Goal: Use online tool/utility: Utilize a website feature to perform a specific function

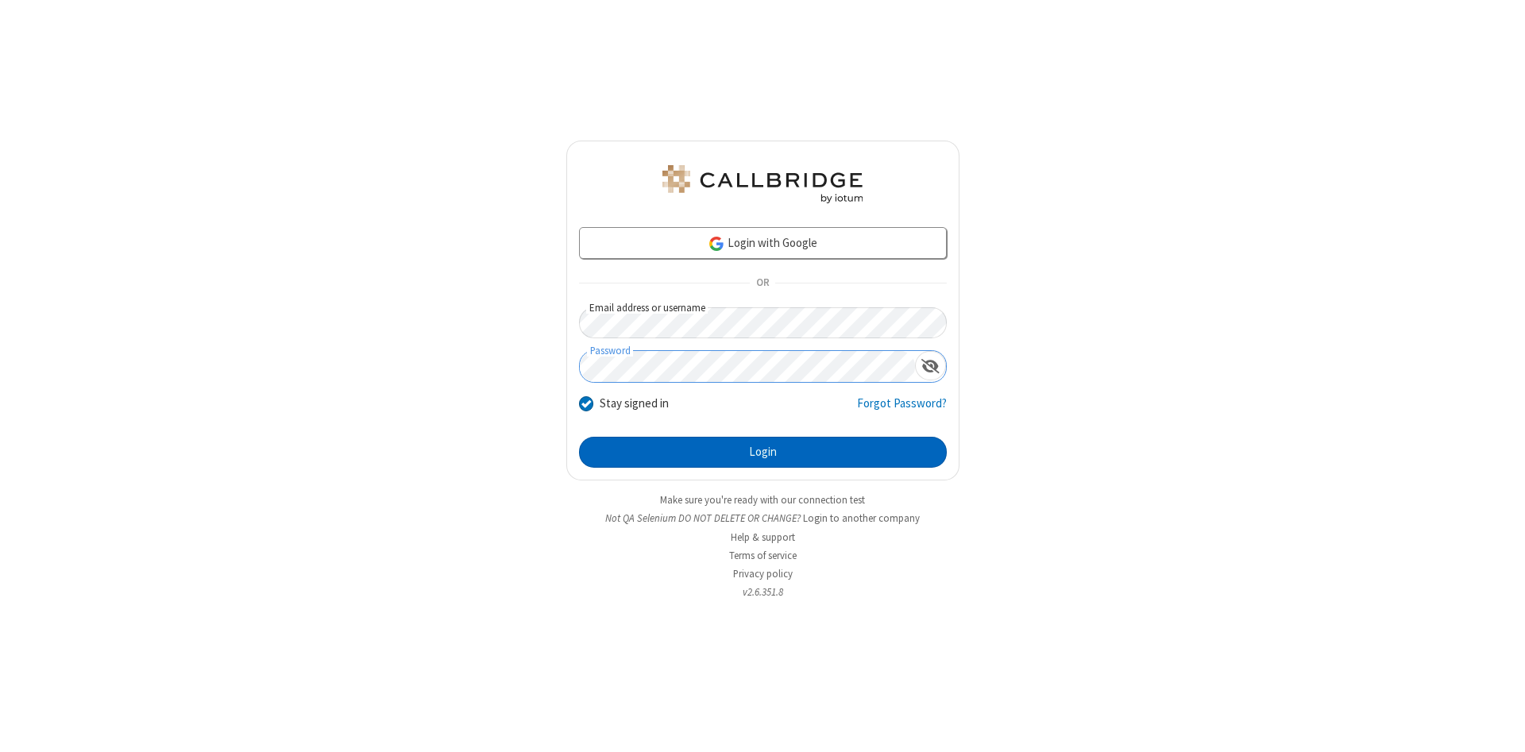
click at [762, 453] on button "Login" at bounding box center [763, 453] width 368 height 32
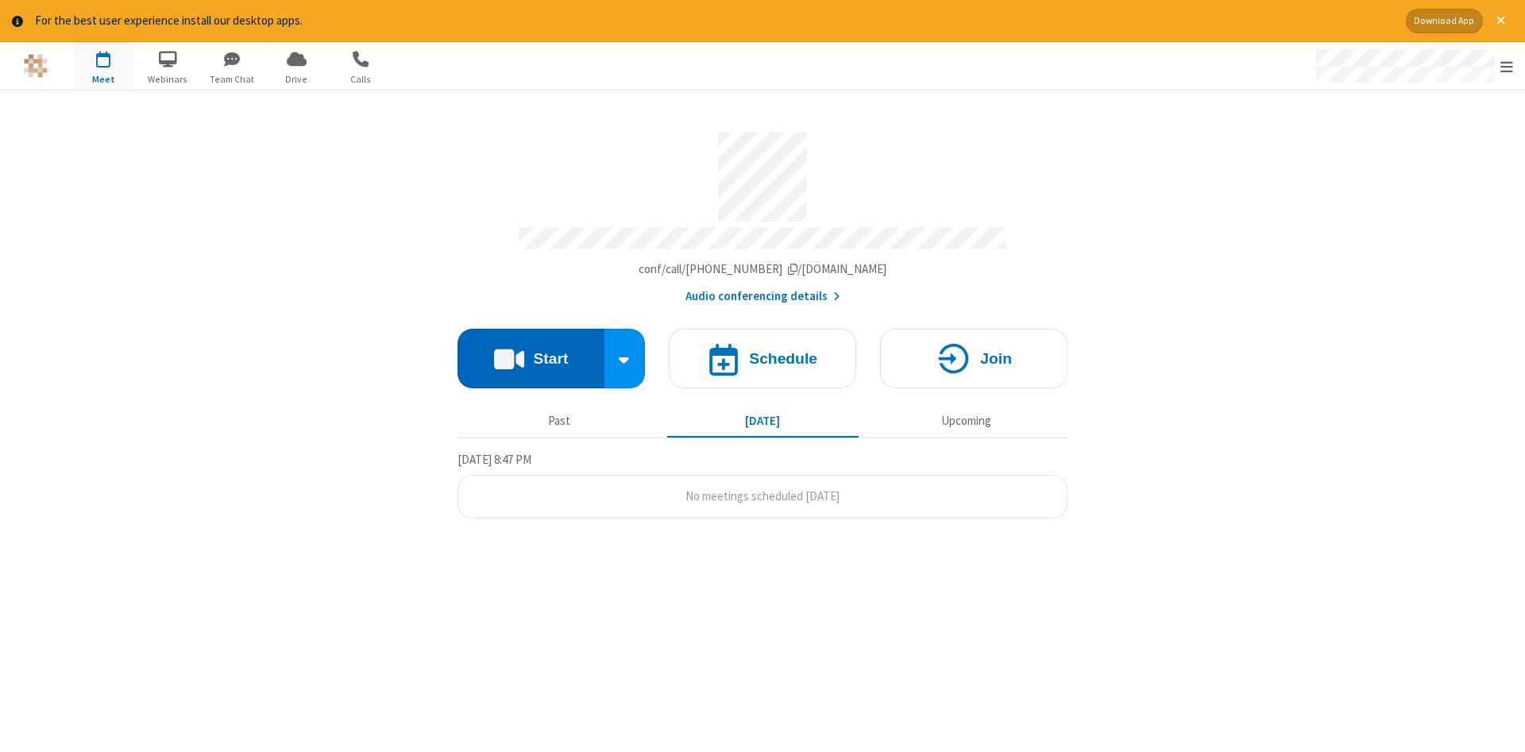
click at [531, 353] on button "Start" at bounding box center [530, 359] width 147 height 60
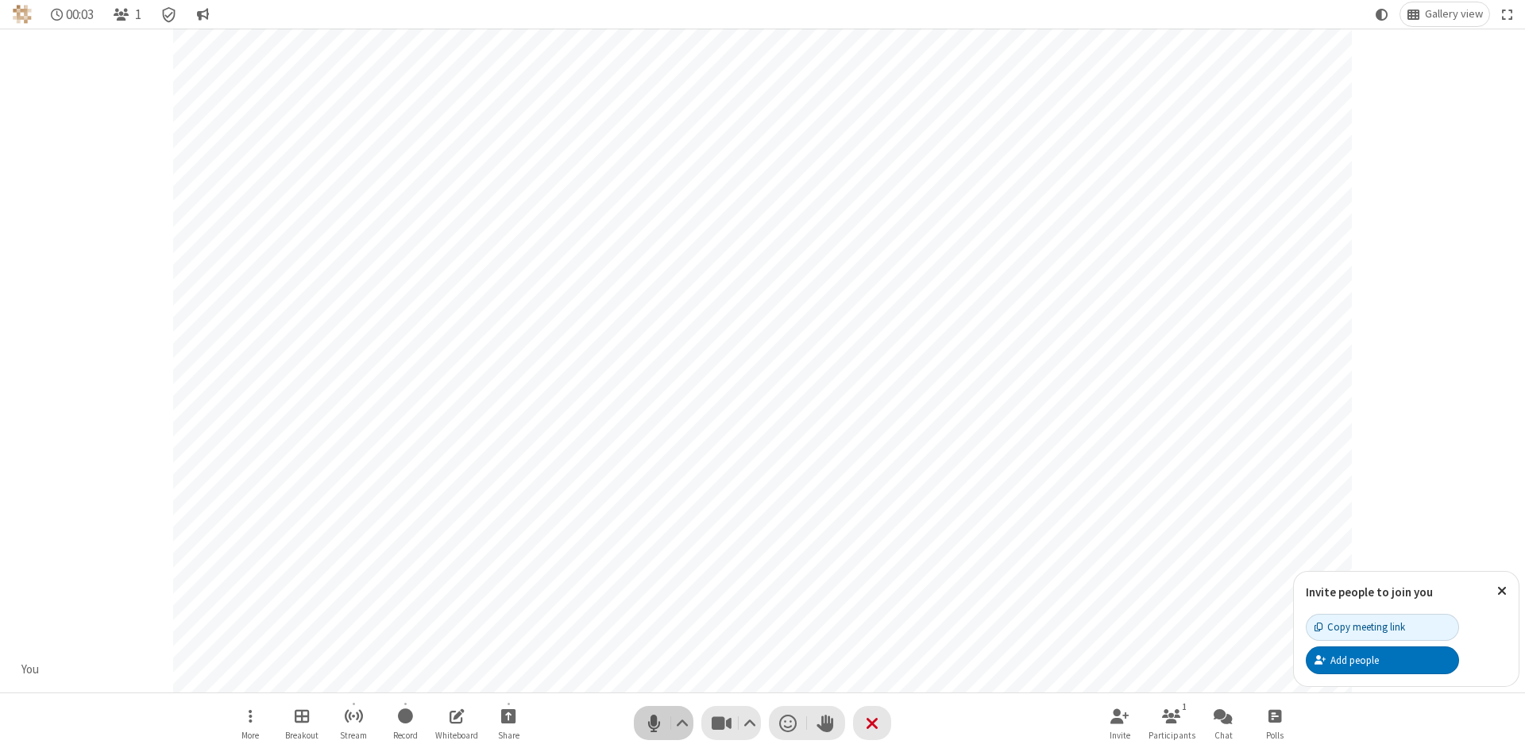
click at [654, 723] on span "Mute (Alt+A)" at bounding box center [654, 723] width 24 height 23
click at [654, 723] on span "Unmute (Alt+A)" at bounding box center [654, 723] width 24 height 23
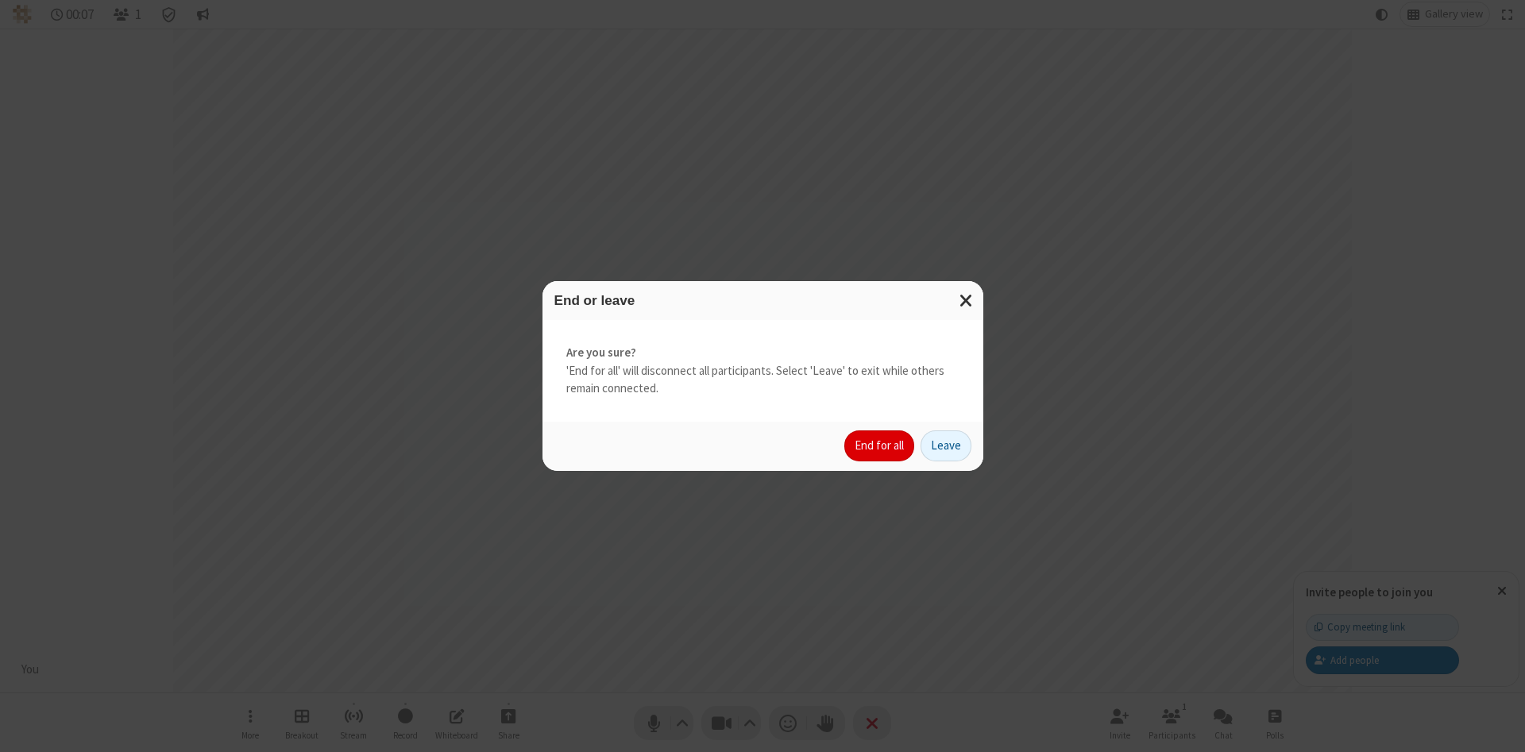
click at [880, 446] on button "End for all" at bounding box center [879, 446] width 70 height 32
